Goal: Task Accomplishment & Management: Use online tool/utility

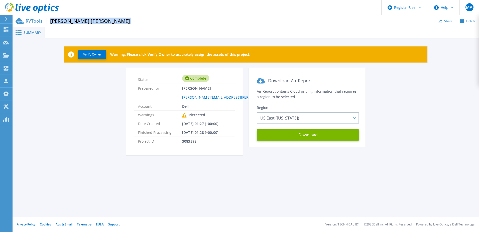
drag, startPoint x: 87, startPoint y: 19, endPoint x: 50, endPoint y: 21, distance: 37.4
click at [50, 21] on div "RVTools [PERSON_NAME] [PERSON_NAME] Share Delete" at bounding box center [246, 21] width 467 height 12
copy div "Jackson Hewitt"
click at [462, 23] on div "Delete" at bounding box center [467, 21] width 23 height 12
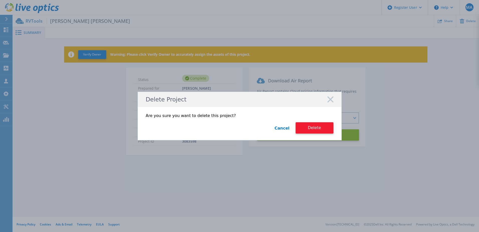
click at [322, 129] on button "Delete" at bounding box center [315, 127] width 38 height 11
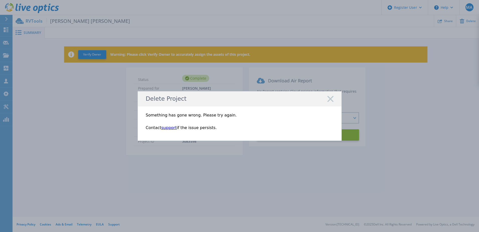
click at [327, 99] on div "Delete Project" at bounding box center [240, 98] width 204 height 15
click at [331, 99] on rect at bounding box center [330, 98] width 7 height 7
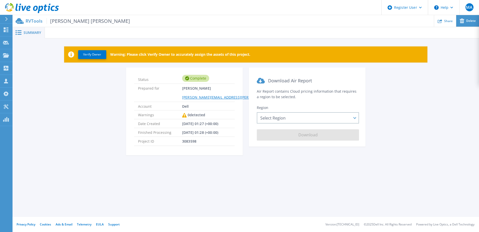
click at [465, 20] on div "Delete" at bounding box center [467, 21] width 23 height 12
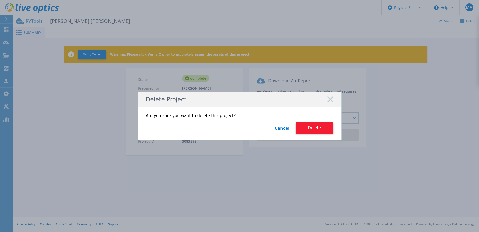
click at [322, 130] on button "Delete" at bounding box center [315, 127] width 38 height 11
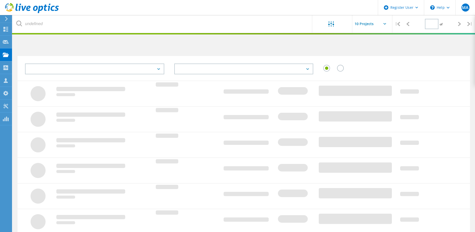
type input "1"
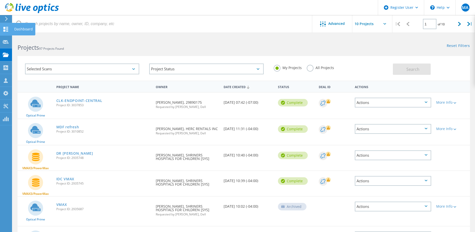
click at [9, 29] on icon at bounding box center [6, 29] width 6 height 5
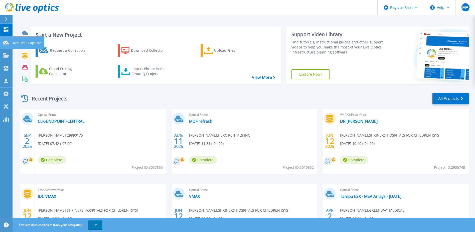
click at [8, 44] on icon at bounding box center [6, 43] width 6 height 4
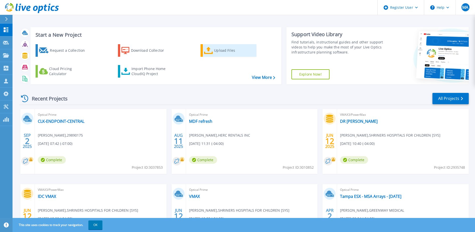
click at [215, 50] on div "Upload Files" at bounding box center [234, 50] width 40 height 10
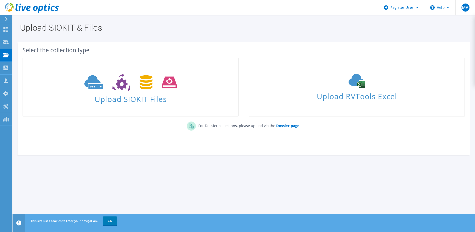
click at [27, 4] on icon at bounding box center [32, 8] width 54 height 10
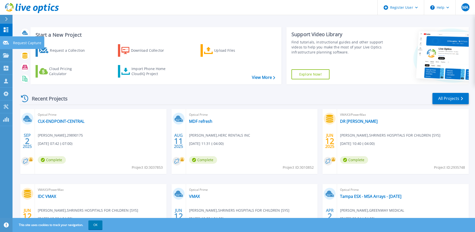
click at [5, 40] on div at bounding box center [6, 42] width 6 height 5
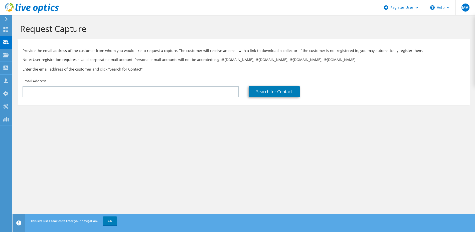
click at [6, 19] on icon at bounding box center [7, 19] width 4 height 5
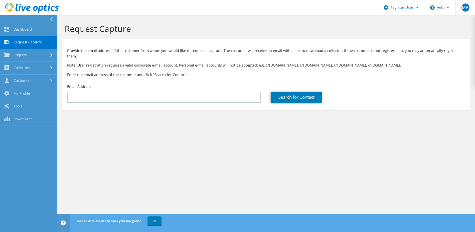
click at [75, 29] on h1 "Request Capture" at bounding box center [265, 28] width 401 height 11
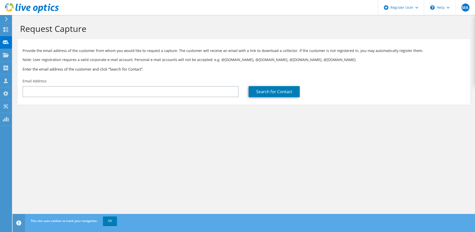
click at [30, 5] on icon at bounding box center [32, 8] width 54 height 10
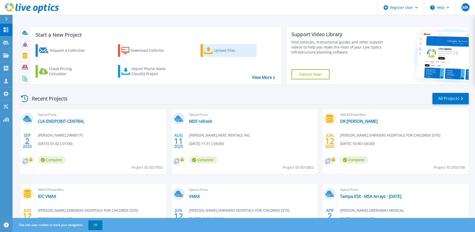
click at [217, 53] on div "Upload Files" at bounding box center [234, 50] width 40 height 10
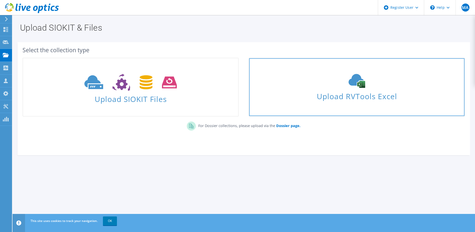
click at [350, 91] on span "Upload RVTools Excel" at bounding box center [356, 94] width 215 height 11
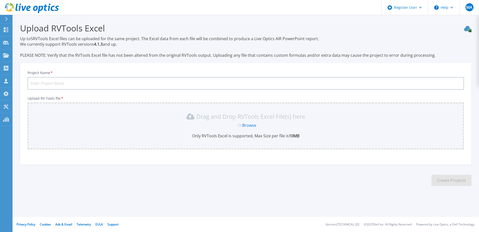
click at [179, 83] on input "Project Name *" at bounding box center [246, 83] width 437 height 13
type input "JH PDC"
click at [172, 188] on section "Upload RVTools Excel Up to 5 RVTools Excel files can be uploaded for the same p…" at bounding box center [246, 106] width 467 height 182
click at [250, 122] on div "Drag and Drop RVTools Excel File(s) here Or Browse Only RVTools Excel is suppor…" at bounding box center [246, 125] width 431 height 26
click at [247, 127] on link "Browse" at bounding box center [249, 125] width 14 height 6
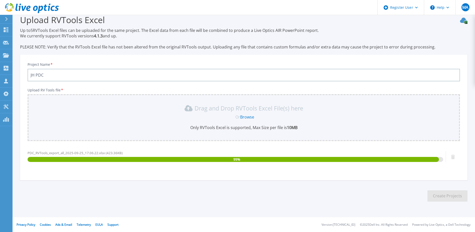
scroll to position [9, 0]
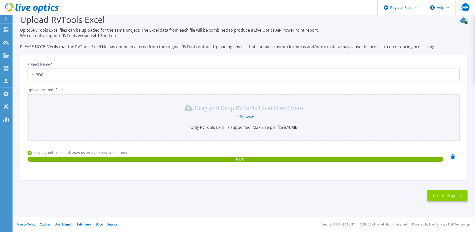
click at [446, 194] on button "Create Projects" at bounding box center [448, 195] width 40 height 11
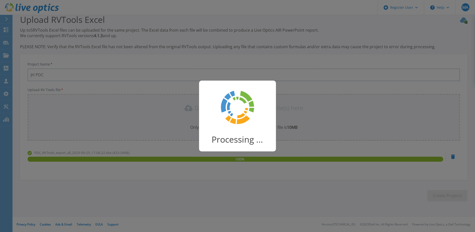
scroll to position [7, 0]
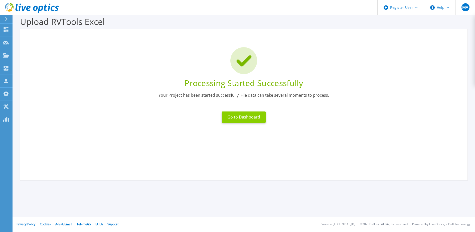
click at [253, 118] on button "Go to Dashboard" at bounding box center [244, 116] width 44 height 11
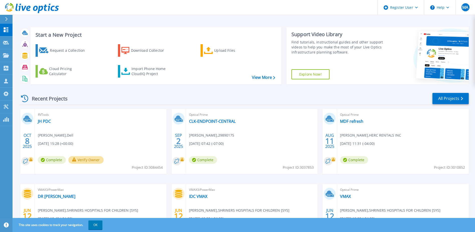
click at [421, 194] on div "Optical Prime VMAX Larry Hotard , SHRINERS HOSPITALS FOR CHILDREN [SYS] 06/12/2…" at bounding box center [403, 216] width 132 height 65
click at [48, 120] on link "JH PDC" at bounding box center [44, 121] width 13 height 5
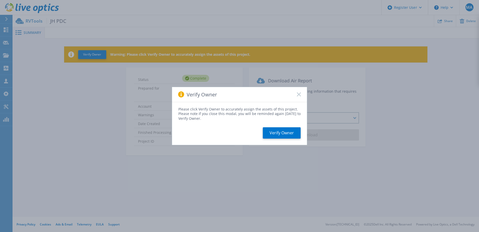
click at [299, 94] on rect at bounding box center [299, 94] width 4 height 4
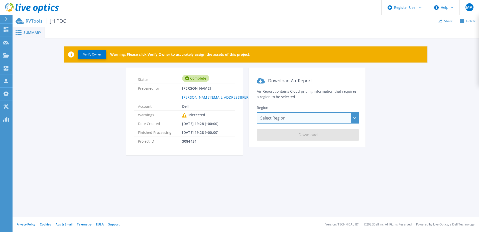
click at [333, 119] on div "Select Region [GEOGRAPHIC_DATA] ([GEOGRAPHIC_DATA]) [GEOGRAPHIC_DATA] ([GEOGRAP…" at bounding box center [308, 117] width 102 height 11
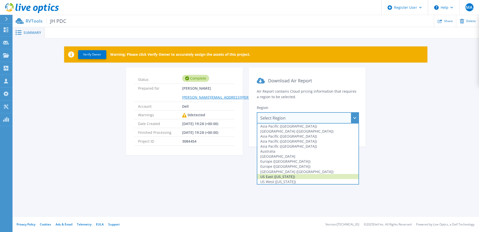
click at [295, 176] on div "US East ([US_STATE])" at bounding box center [307, 176] width 101 height 5
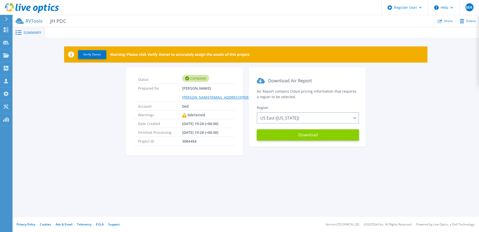
click at [297, 140] on button "Download" at bounding box center [308, 134] width 102 height 11
